Goal: Transaction & Acquisition: Obtain resource

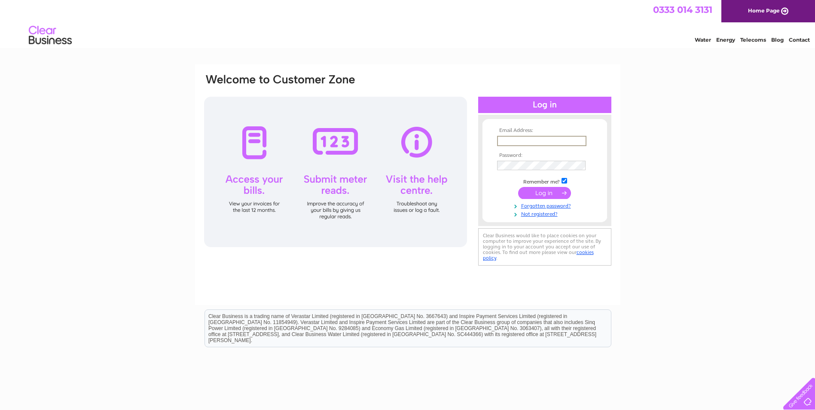
click at [513, 141] on input "text" at bounding box center [541, 141] width 89 height 10
type input "kubiku82@gmail.com"
click at [534, 192] on input "submit" at bounding box center [544, 193] width 53 height 12
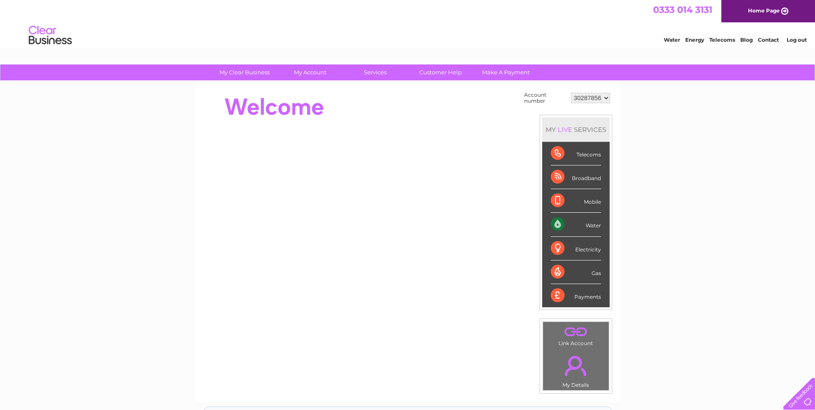
click at [607, 100] on select "30287856" at bounding box center [590, 98] width 39 height 10
click at [571, 93] on select "30287856" at bounding box center [590, 98] width 39 height 10
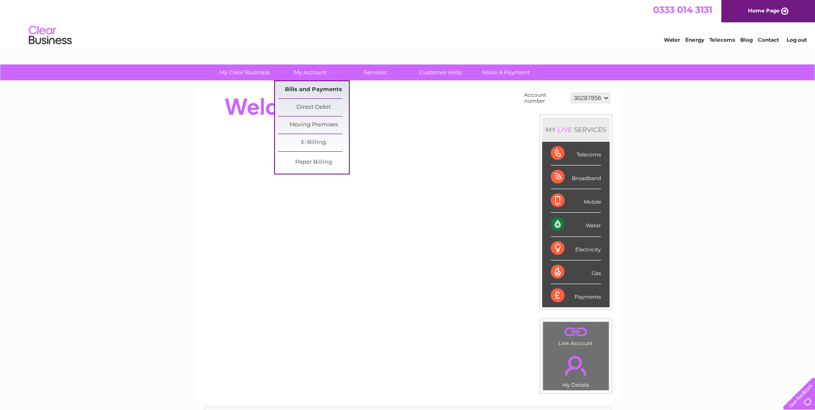
click at [303, 87] on link "Bills and Payments" at bounding box center [313, 89] width 71 height 17
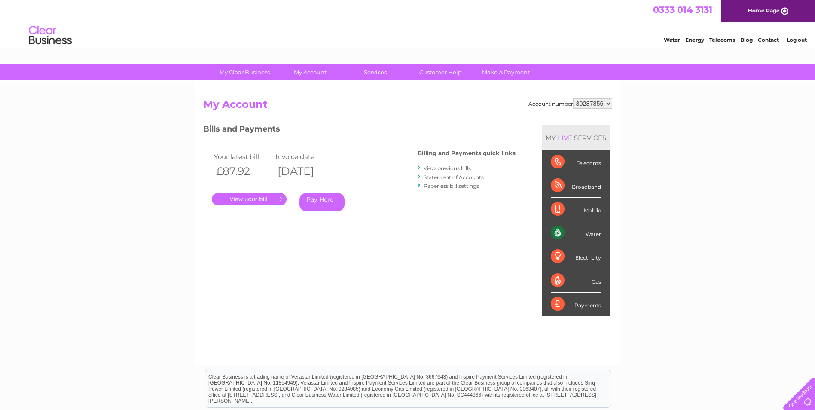
click at [458, 169] on link "View previous bills" at bounding box center [447, 168] width 47 height 6
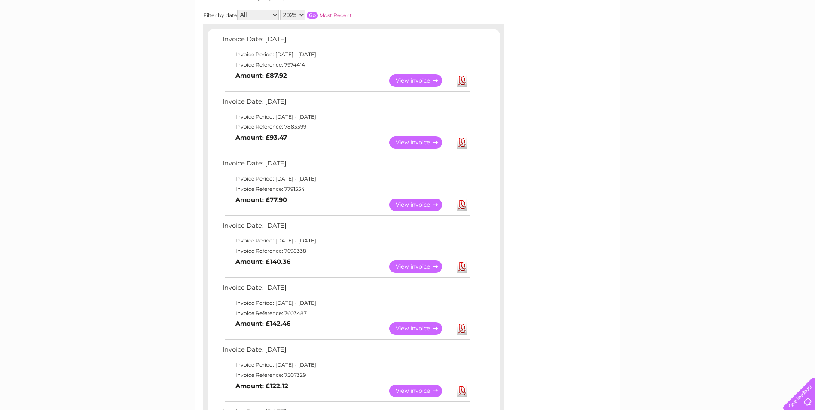
scroll to position [172, 0]
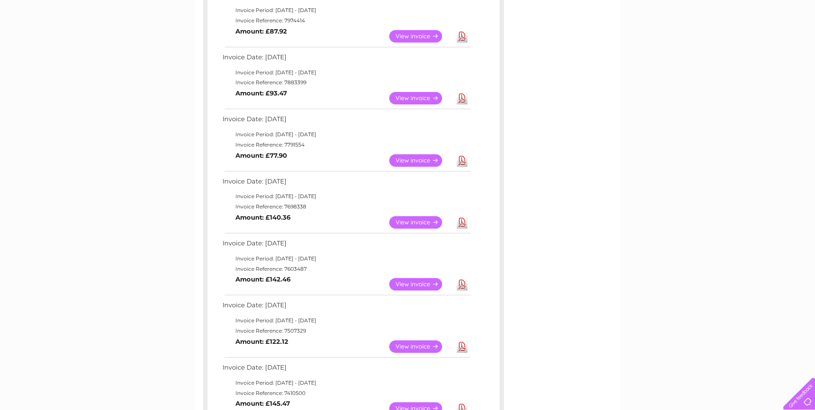
click at [414, 221] on link "View" at bounding box center [420, 222] width 63 height 12
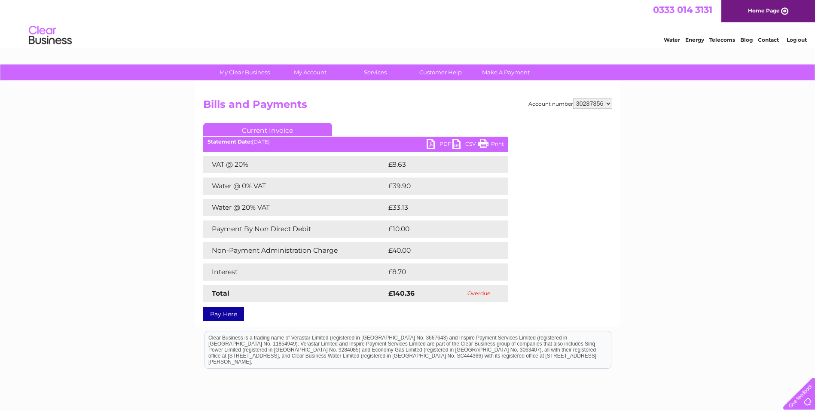
click at [433, 144] on link "PDF" at bounding box center [440, 145] width 26 height 12
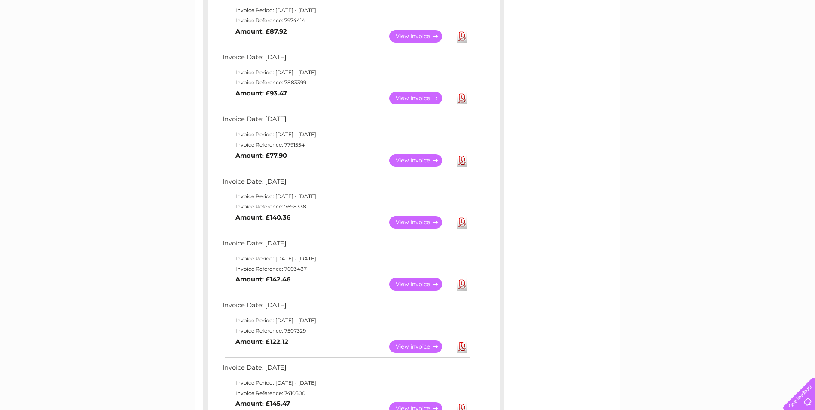
click at [464, 160] on link "Download" at bounding box center [462, 160] width 11 height 12
click at [429, 98] on link "View" at bounding box center [420, 98] width 63 height 12
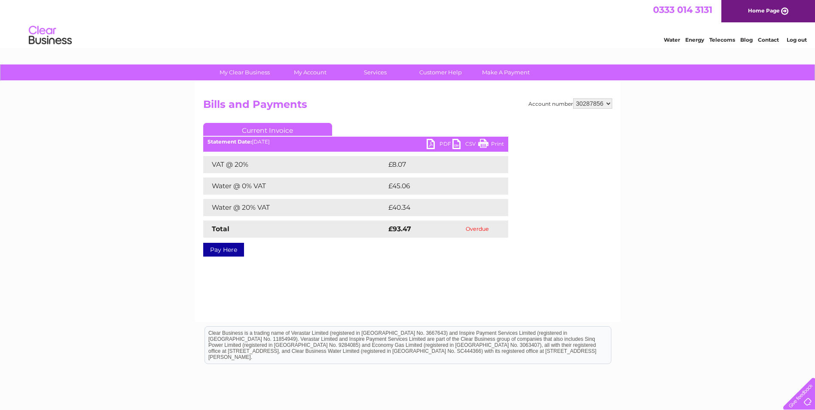
click at [435, 143] on link "PDF" at bounding box center [440, 145] width 26 height 12
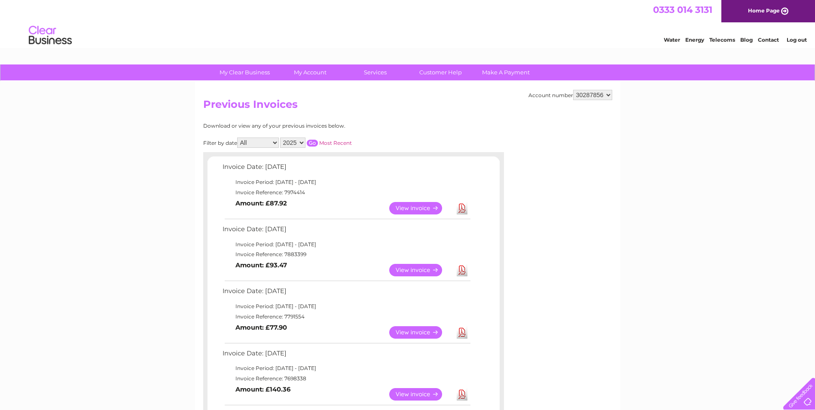
click at [797, 40] on link "Log out" at bounding box center [797, 40] width 20 height 6
